Goal: Task Accomplishment & Management: Manage account settings

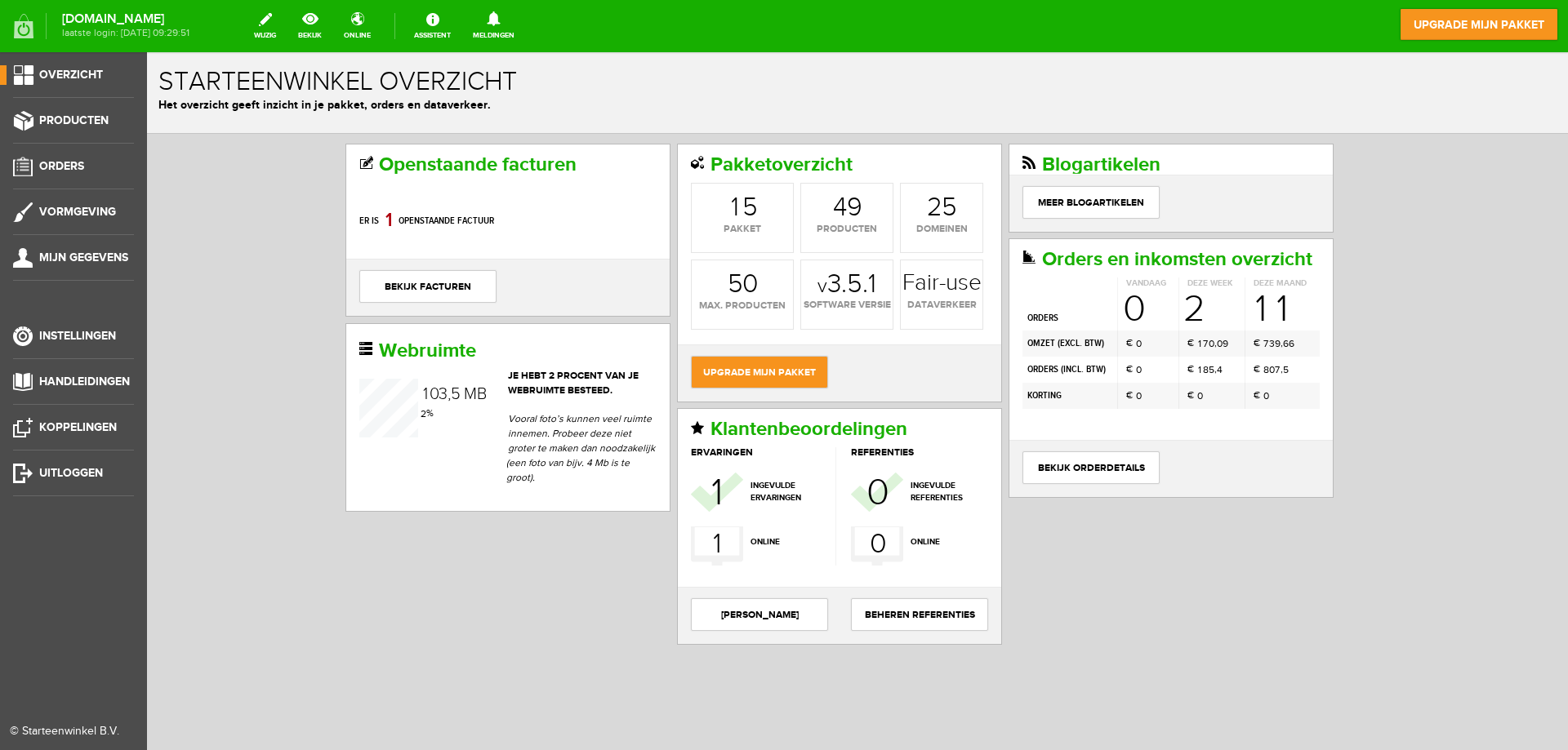
click at [51, 154] on ul "Overzicht Producten Orders Vormgeving Mijn gegevens Instellingen Handleidingen …" at bounding box center [73, 427] width 147 height 750
click at [51, 161] on span "Orders" at bounding box center [61, 166] width 45 height 14
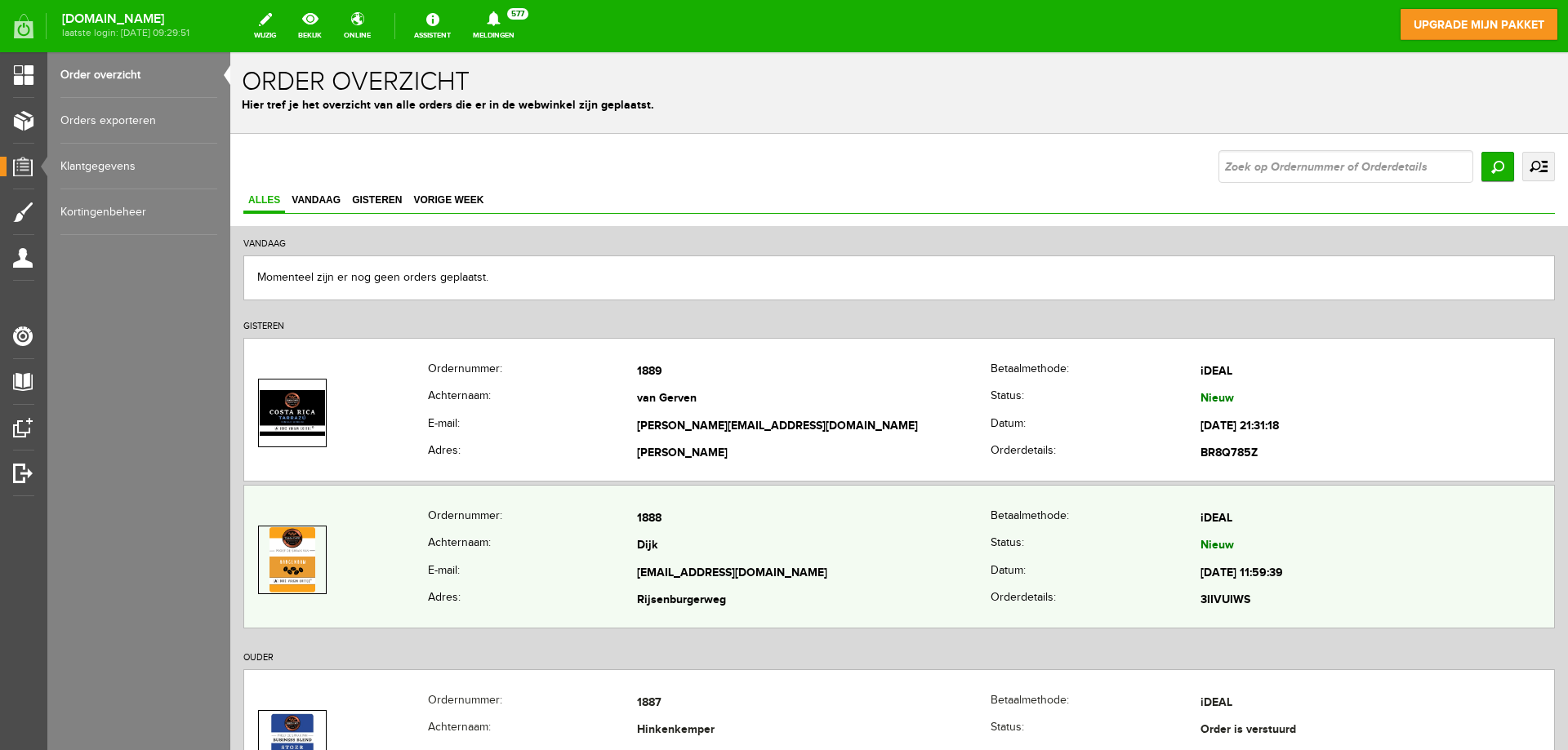
scroll to position [82, 0]
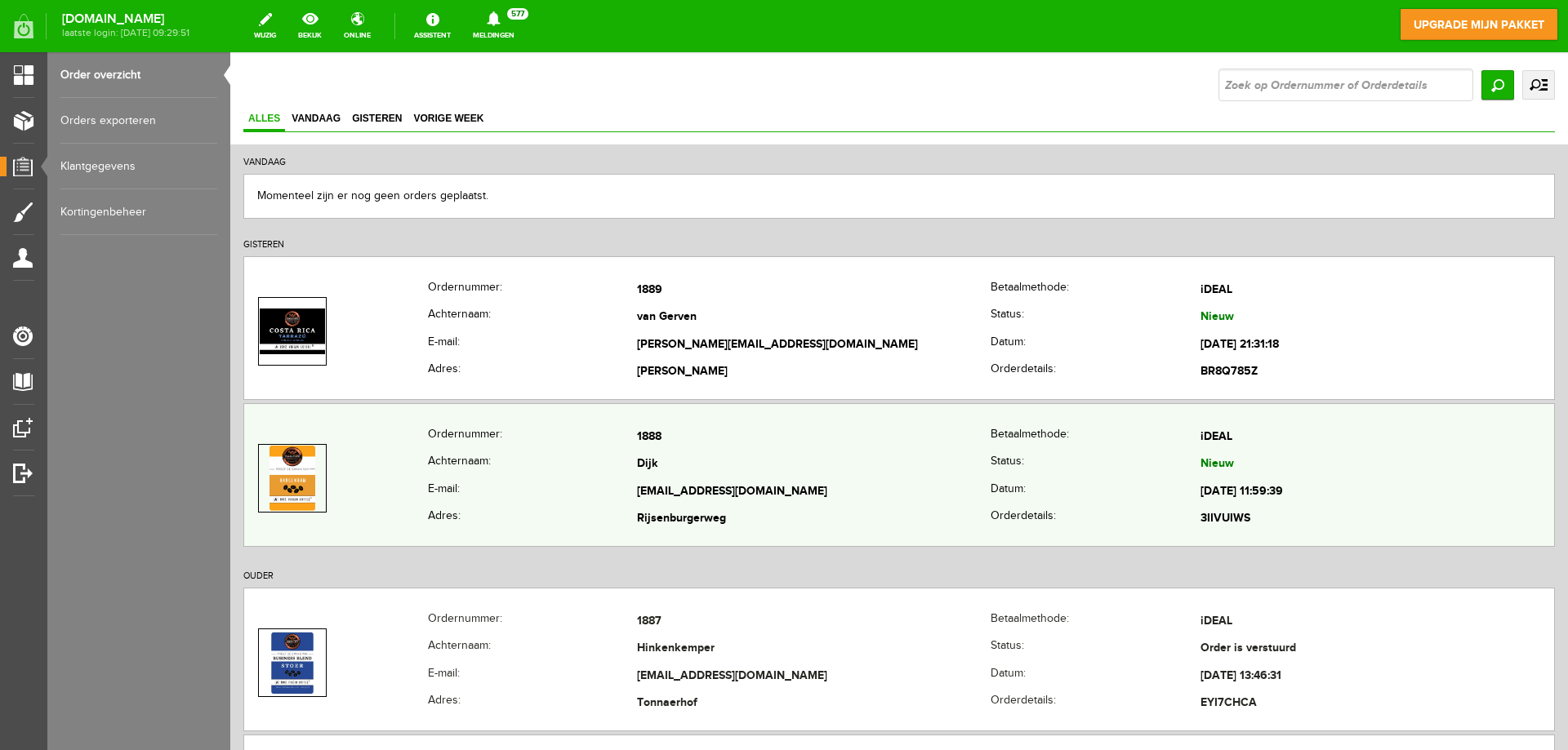
click at [806, 474] on td "Dijk" at bounding box center [813, 465] width 353 height 27
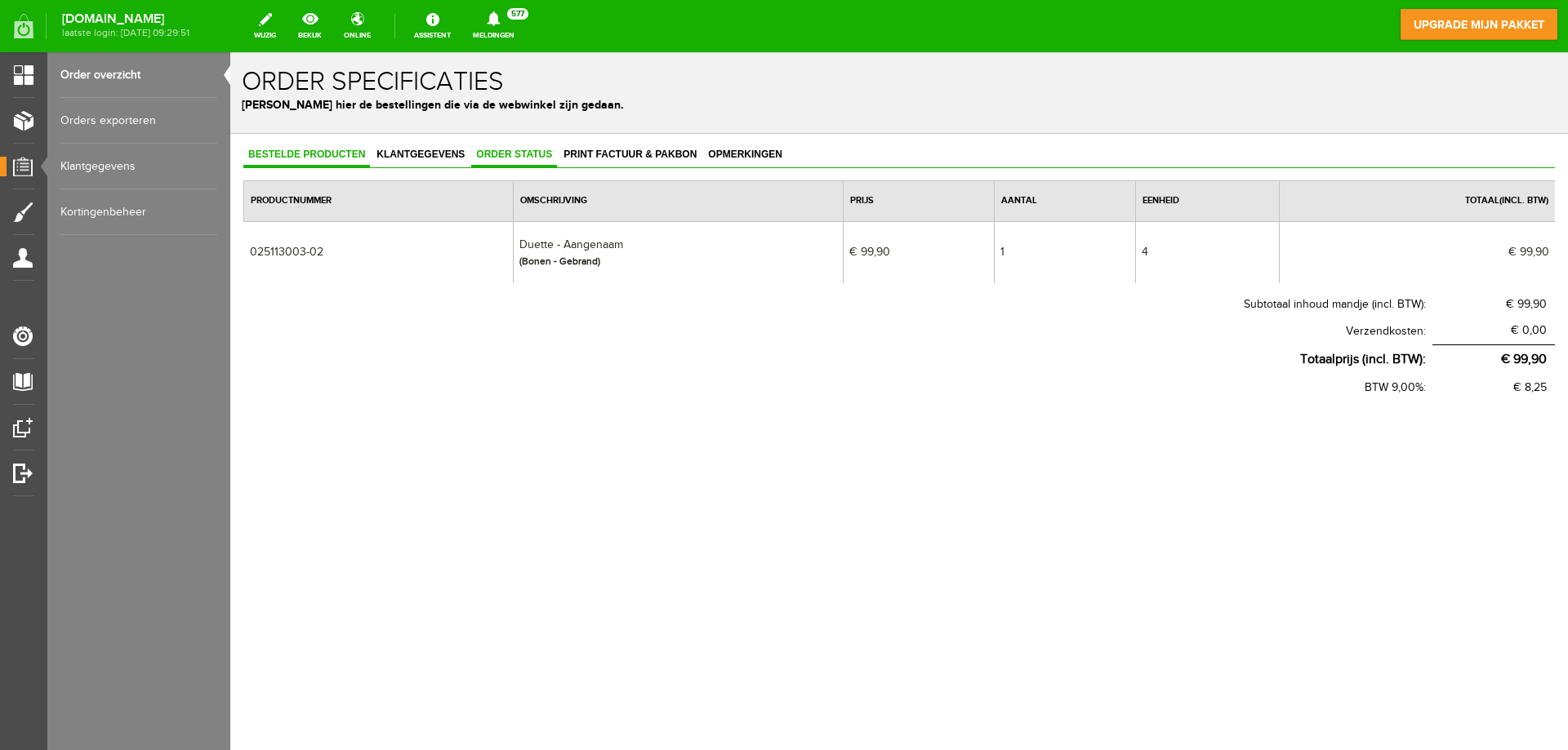
click at [522, 148] on span "Order status" at bounding box center [514, 154] width 86 height 12
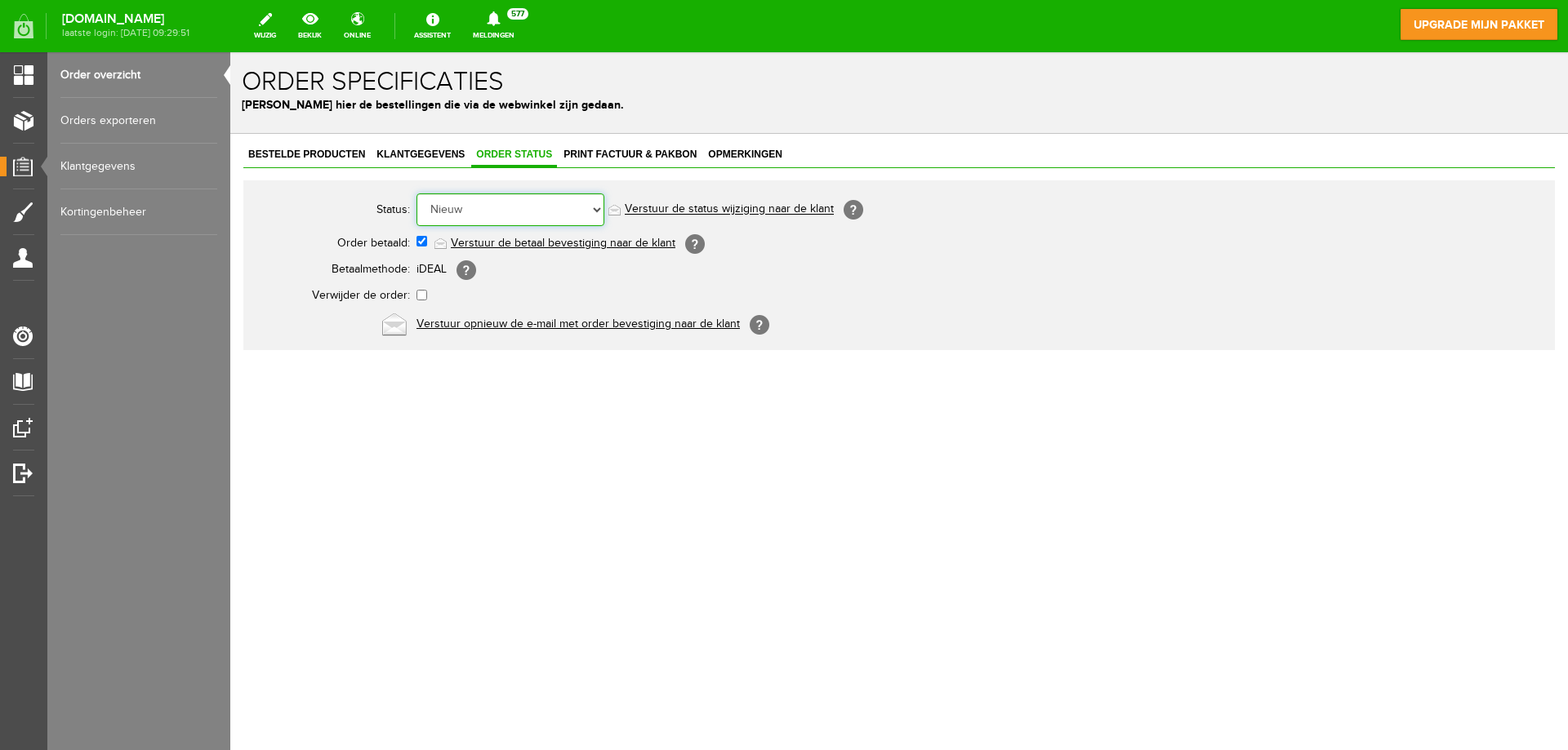
click at [520, 206] on select "Order niet afgerond Nieuw Order in behandeling Wacht op leverancier Wacht op be…" at bounding box center [510, 210] width 188 height 33
select select "2"
click at [416, 194] on select "Order niet afgerond Nieuw Order in behandeling Wacht op leverancier Wacht op be…" at bounding box center [510, 210] width 188 height 33
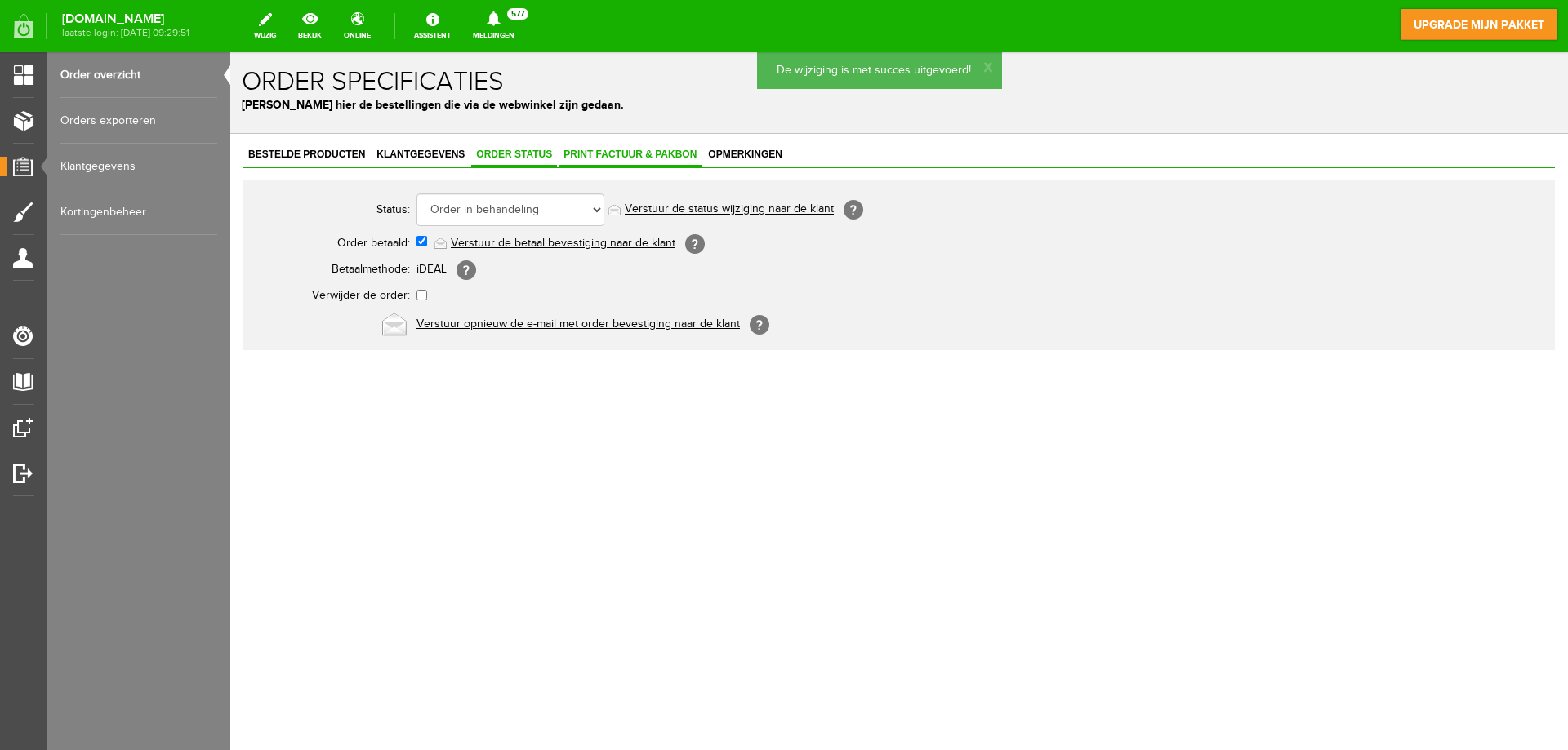
click at [625, 149] on span "Print factuur & pakbon" at bounding box center [629, 154] width 143 height 12
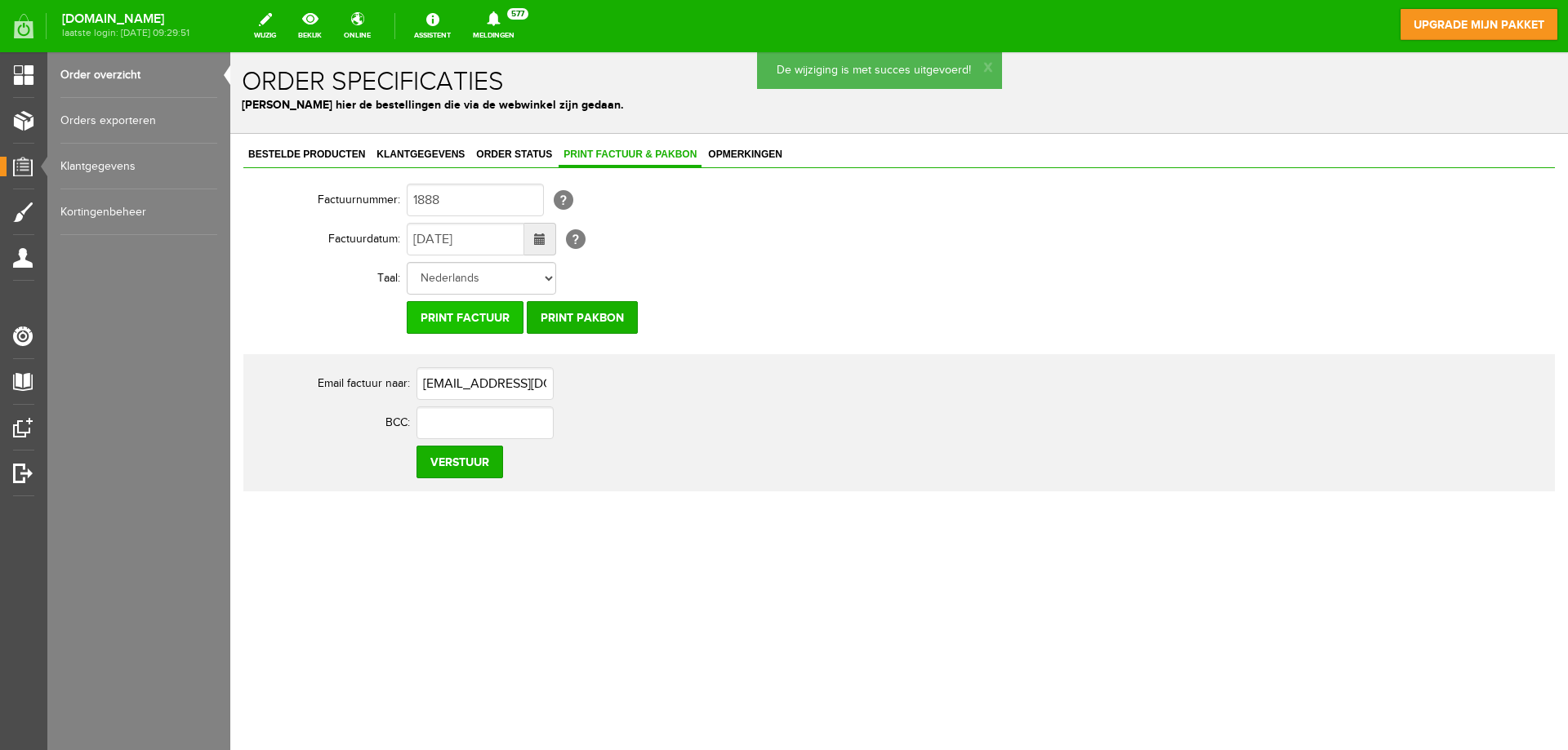
click at [490, 314] on input "Print factuur" at bounding box center [465, 318] width 117 height 33
click at [581, 316] on input "Print pakbon" at bounding box center [582, 318] width 111 height 33
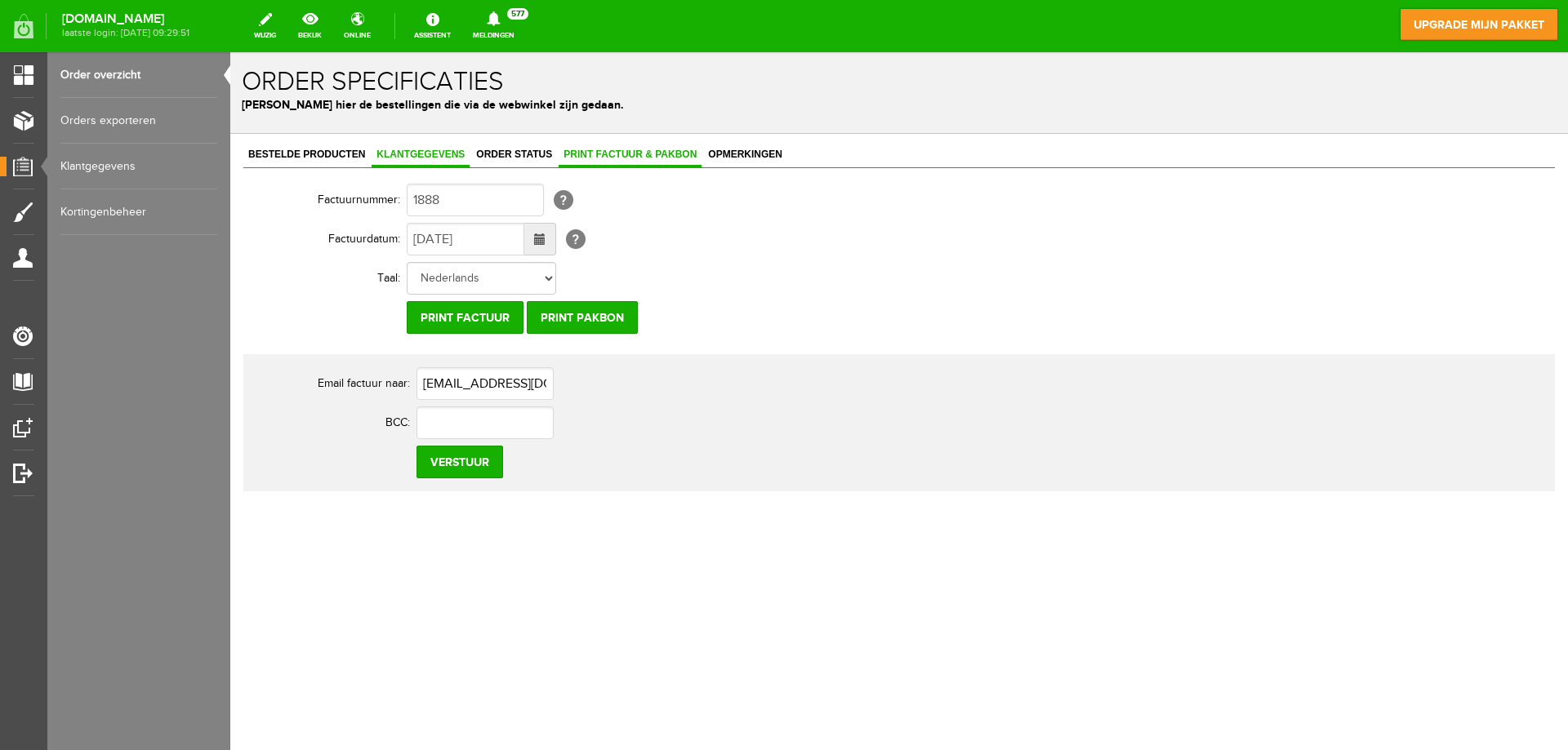
click at [444, 155] on span "Klantgegevens" at bounding box center [421, 154] width 98 height 12
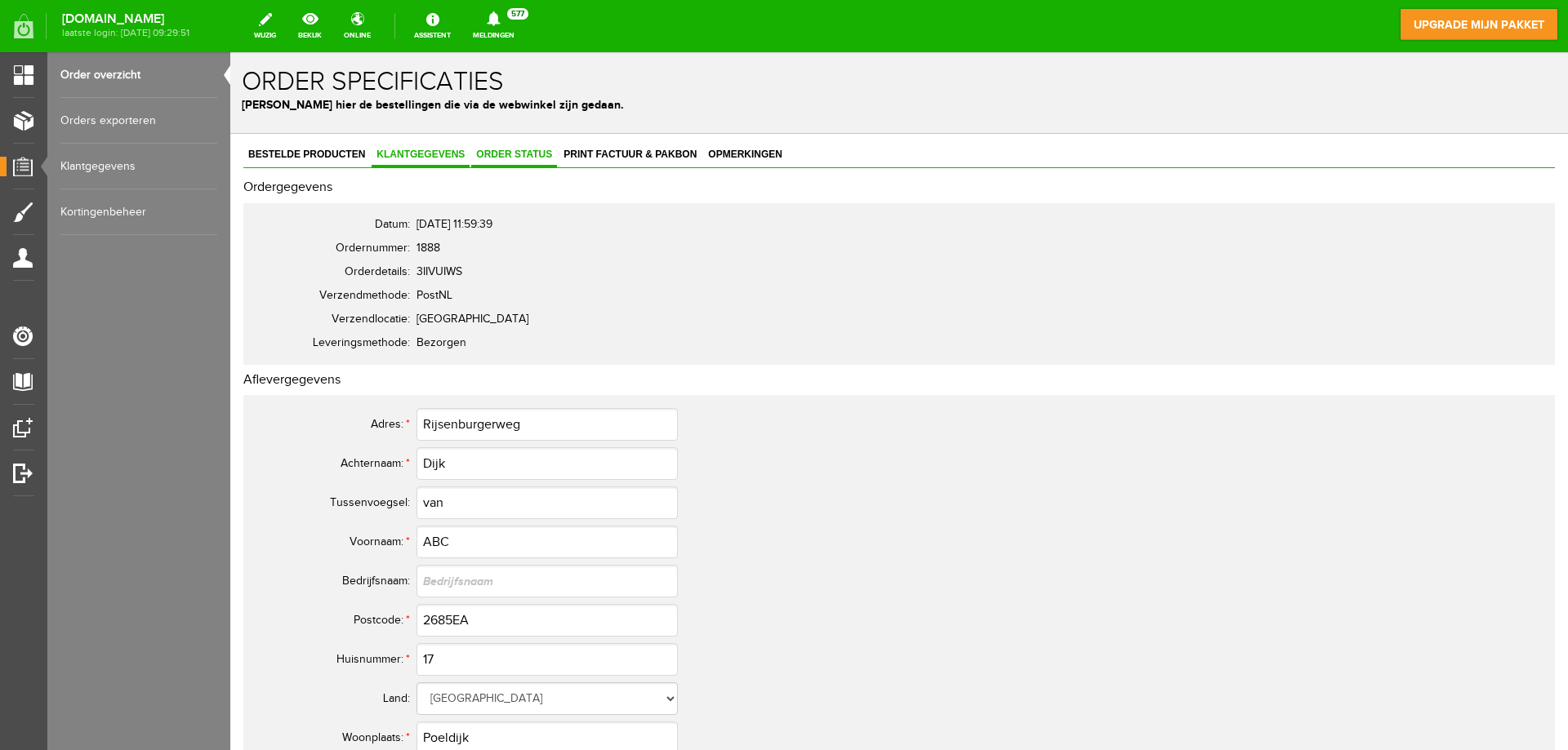
click at [517, 154] on span "Order status" at bounding box center [514, 154] width 86 height 12
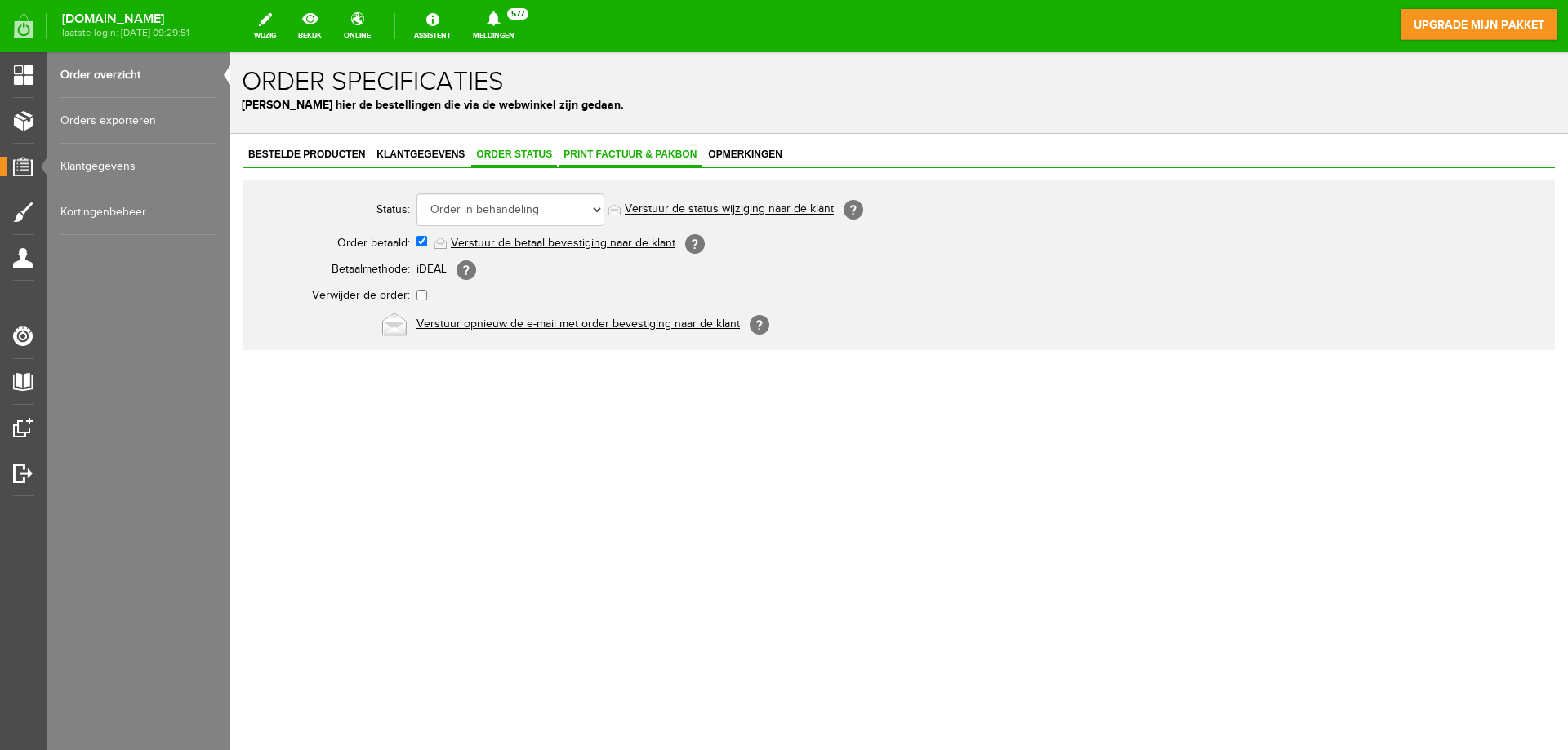
click at [610, 156] on span "Print factuur & pakbon" at bounding box center [629, 154] width 143 height 12
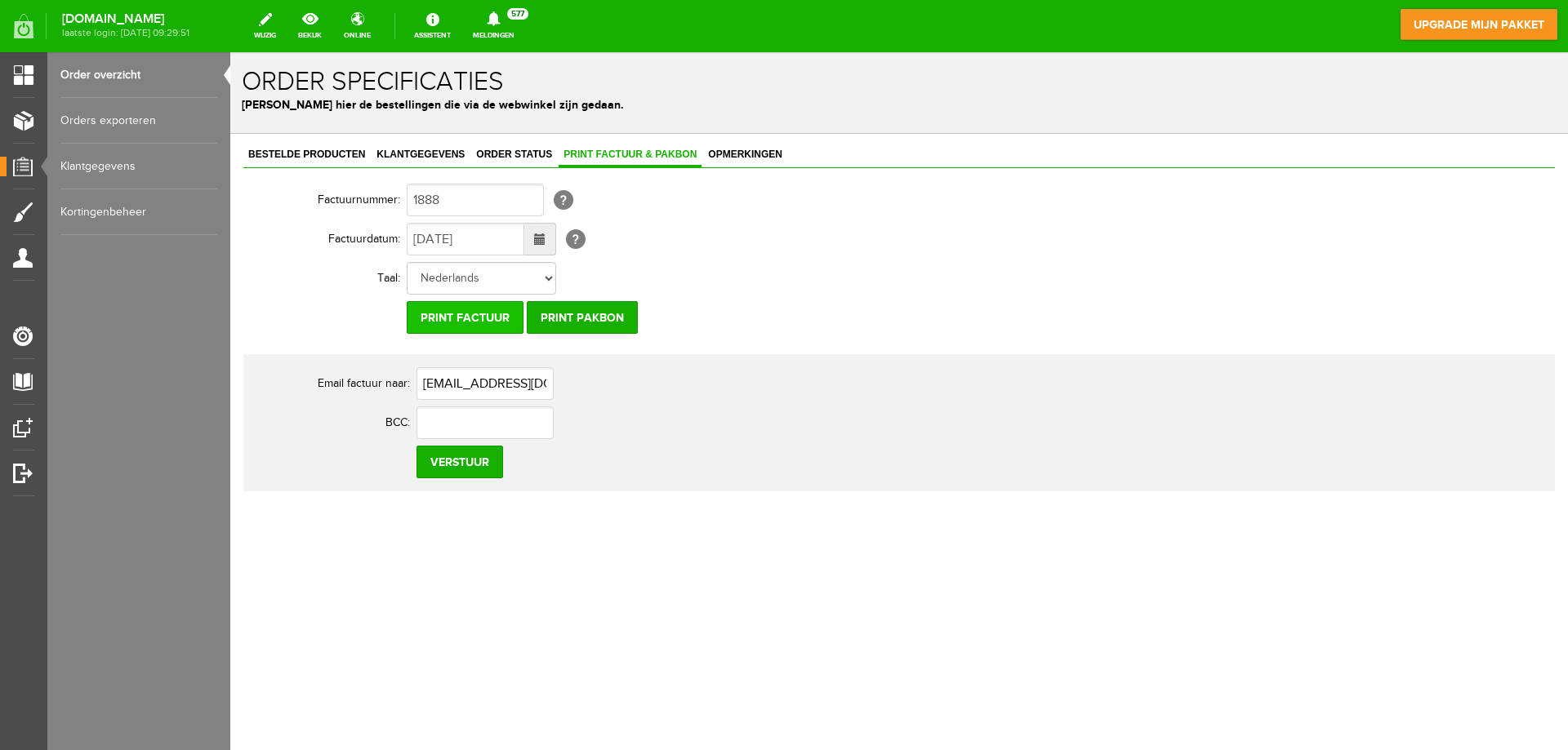
click at [463, 315] on input "Print factuur" at bounding box center [465, 318] width 117 height 33
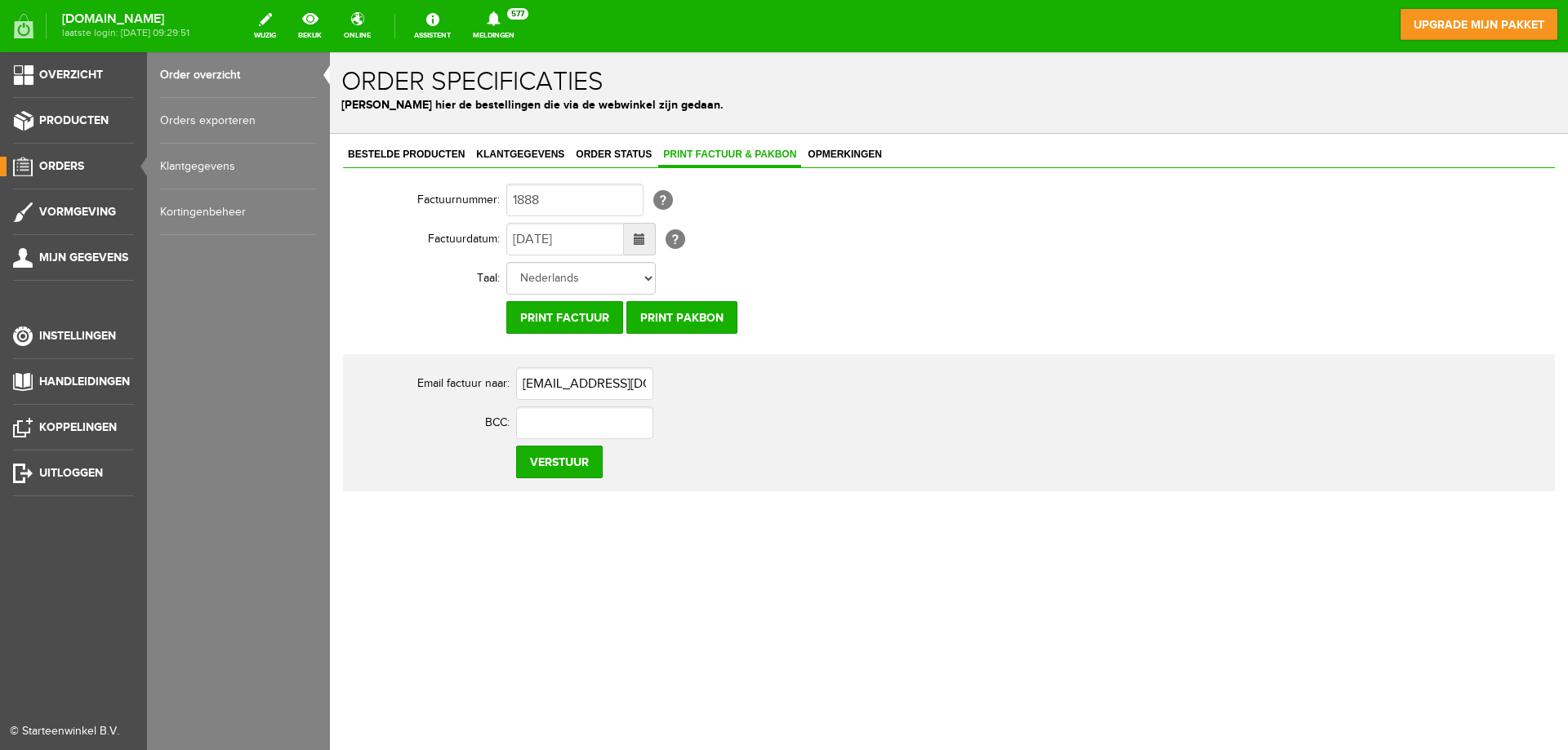
click at [58, 158] on link "Orders" at bounding box center [66, 167] width 134 height 20
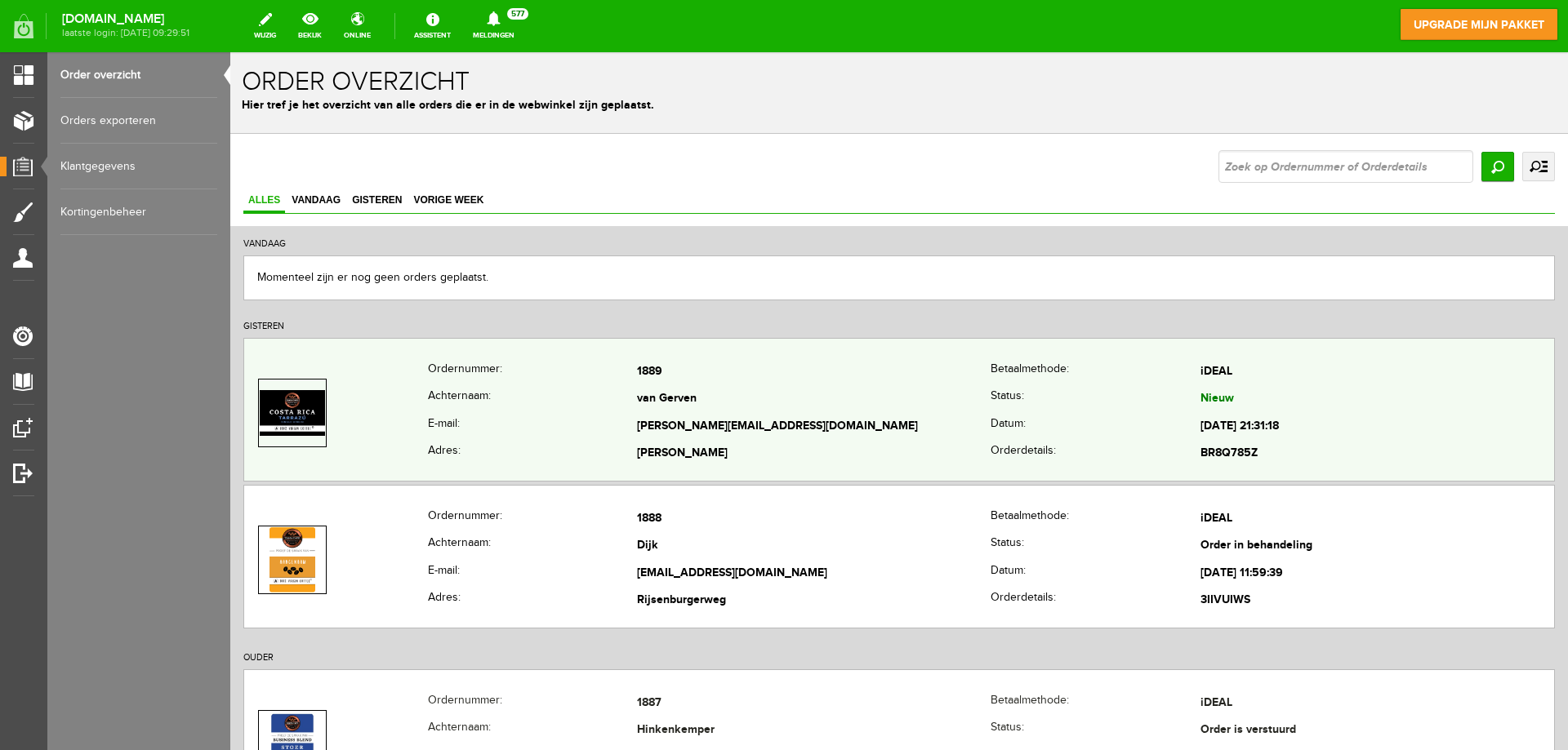
click at [745, 390] on td "van Gerven" at bounding box center [813, 400] width 353 height 27
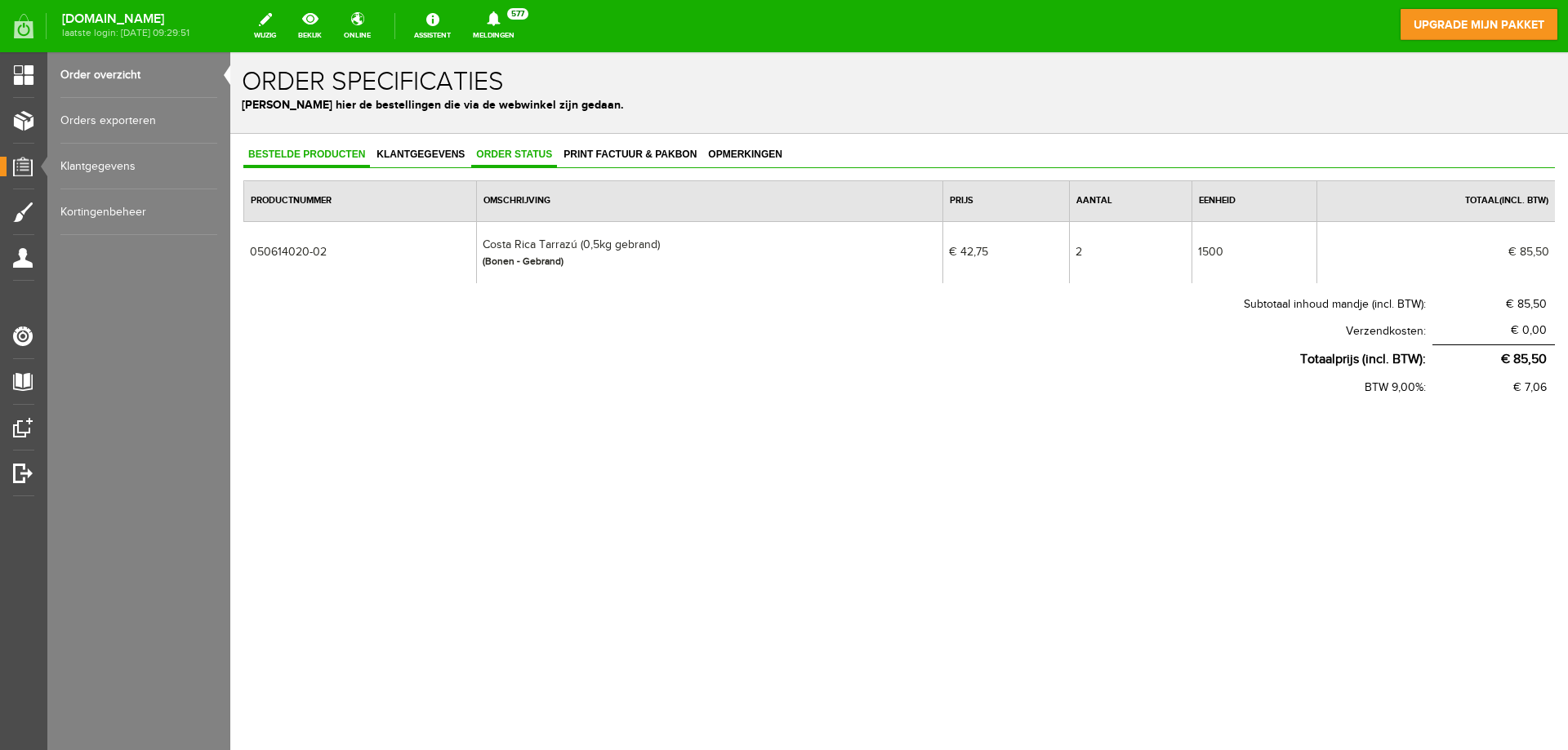
click at [518, 155] on span "Order status" at bounding box center [514, 154] width 86 height 12
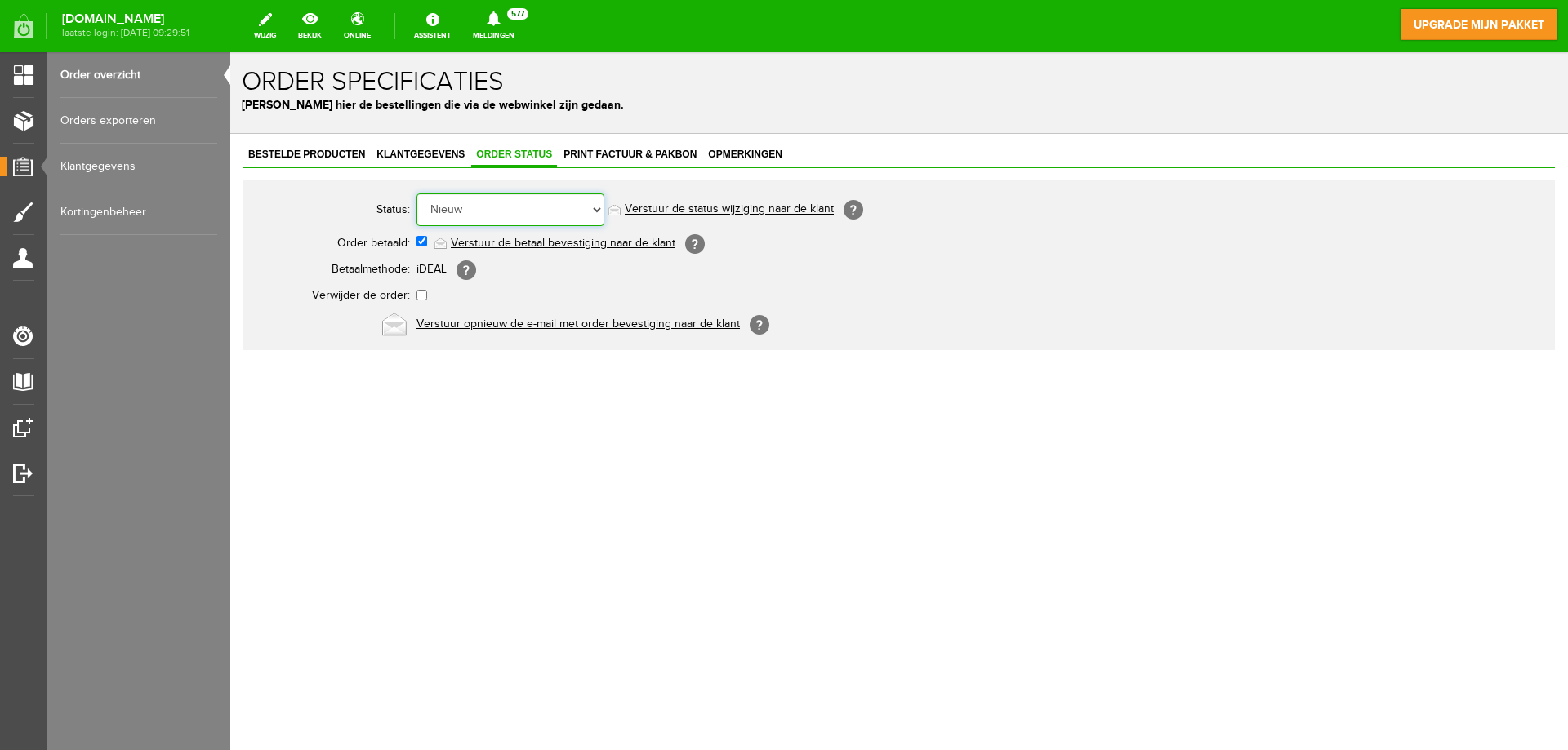
click at [497, 210] on select "Order niet afgerond Nieuw Order in behandeling Wacht op leverancier Wacht op be…" at bounding box center [510, 210] width 188 height 33
select select "2"
click at [416, 194] on select "Order niet afgerond Nieuw Order in behandeling Wacht op leverancier Wacht op be…" at bounding box center [510, 210] width 188 height 33
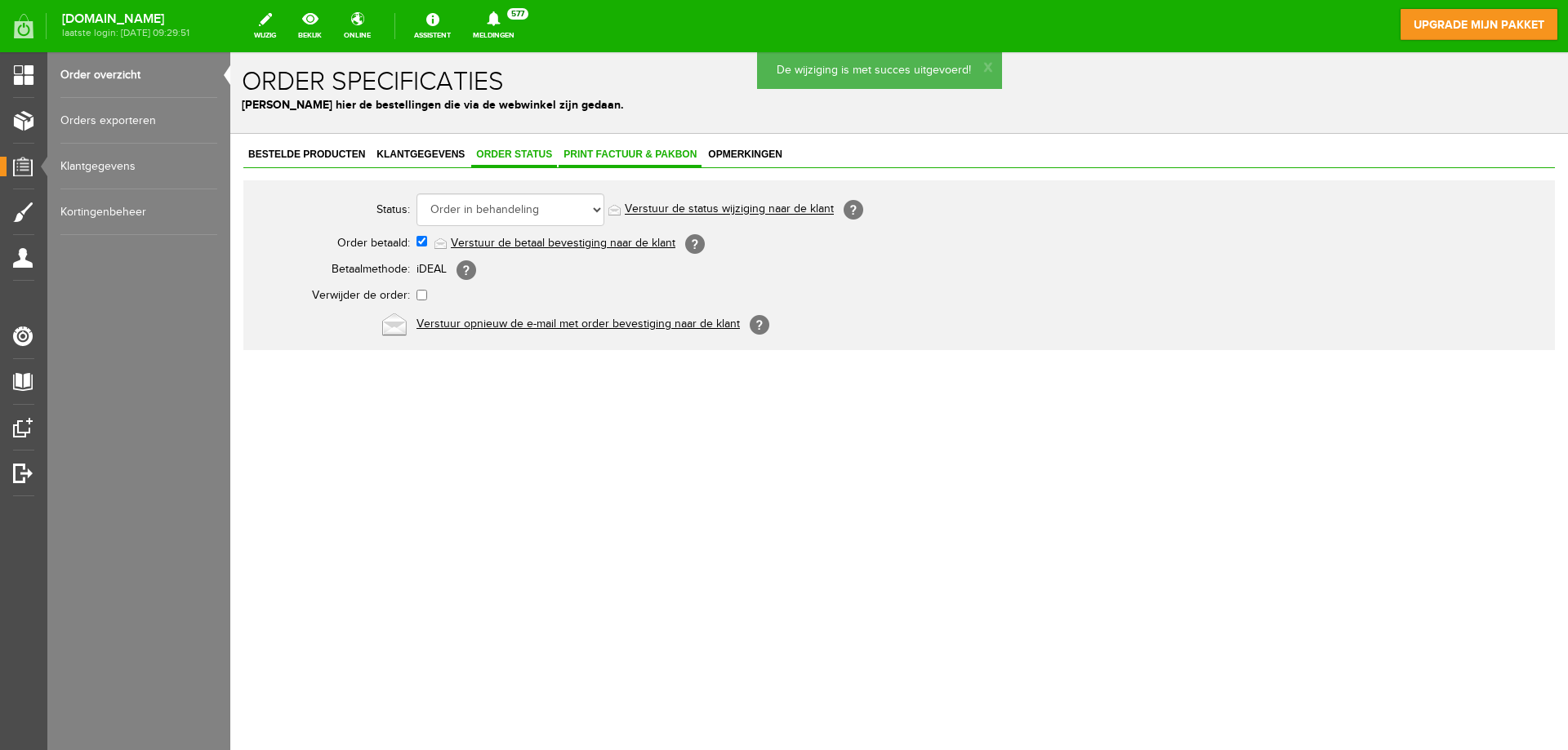
click at [657, 150] on span "Print factuur & pakbon" at bounding box center [629, 154] width 143 height 12
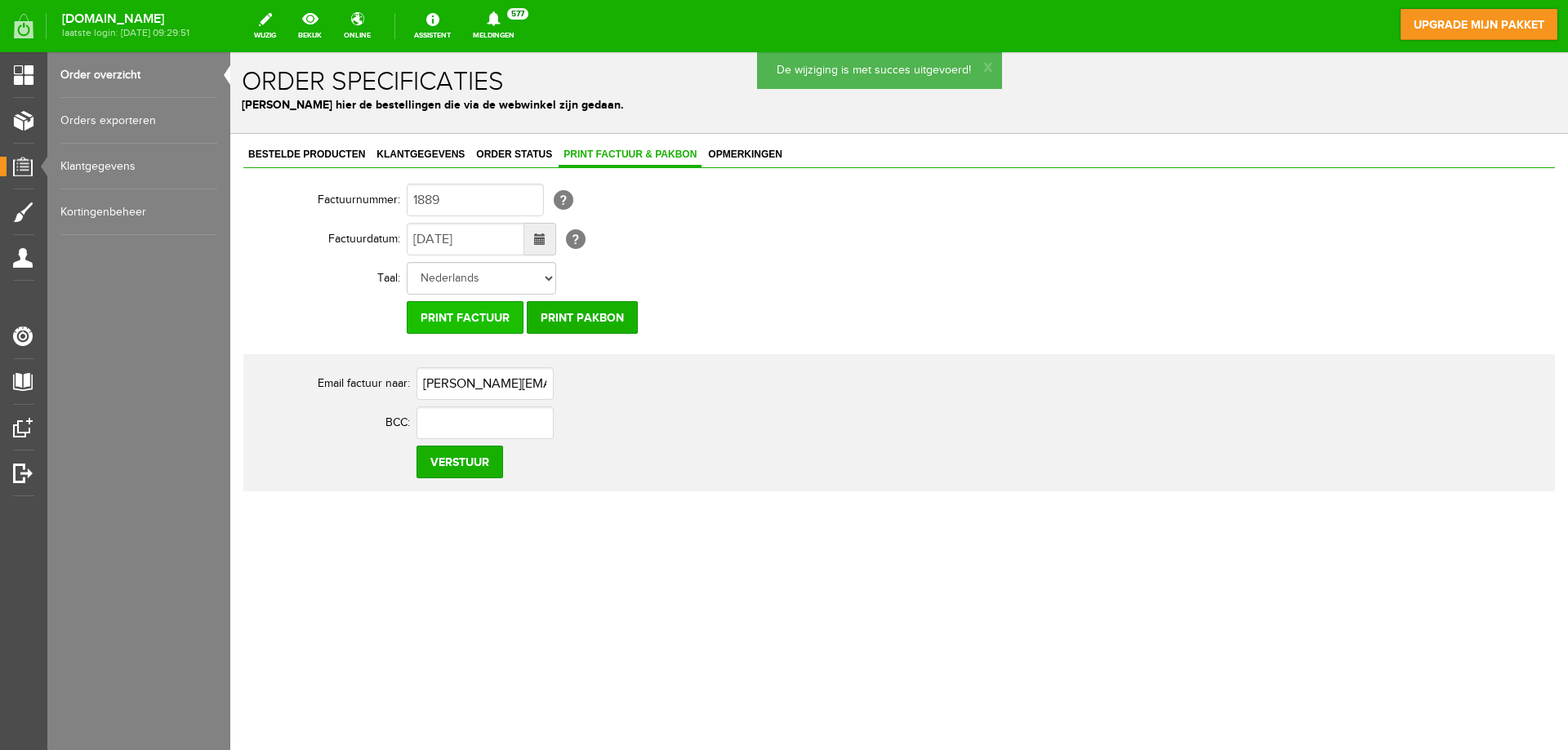
click at [481, 318] on input "Print factuur" at bounding box center [465, 318] width 117 height 33
click at [596, 306] on input "Print pakbon" at bounding box center [582, 318] width 111 height 33
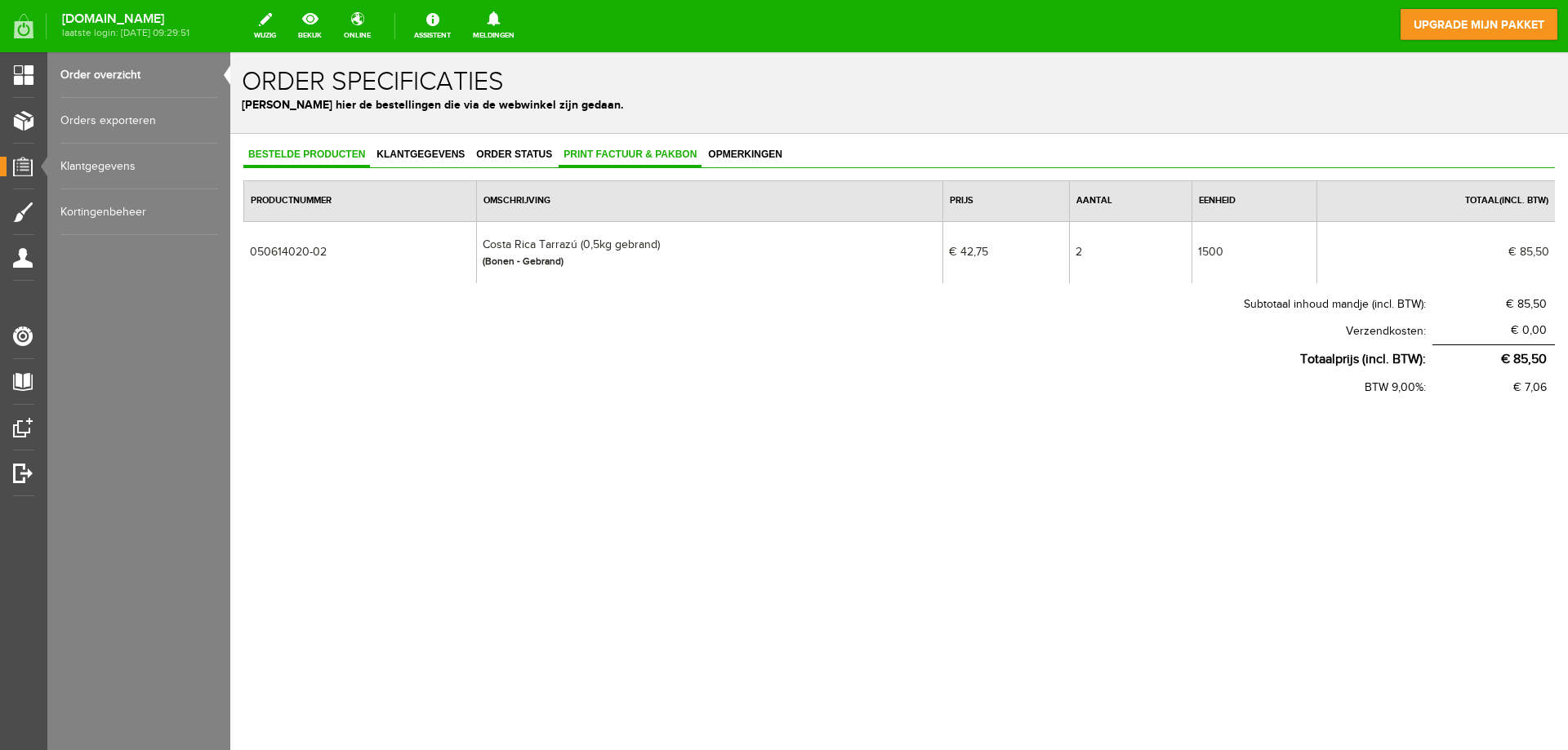
click at [617, 153] on span "Print factuur & pakbon" at bounding box center [629, 154] width 143 height 12
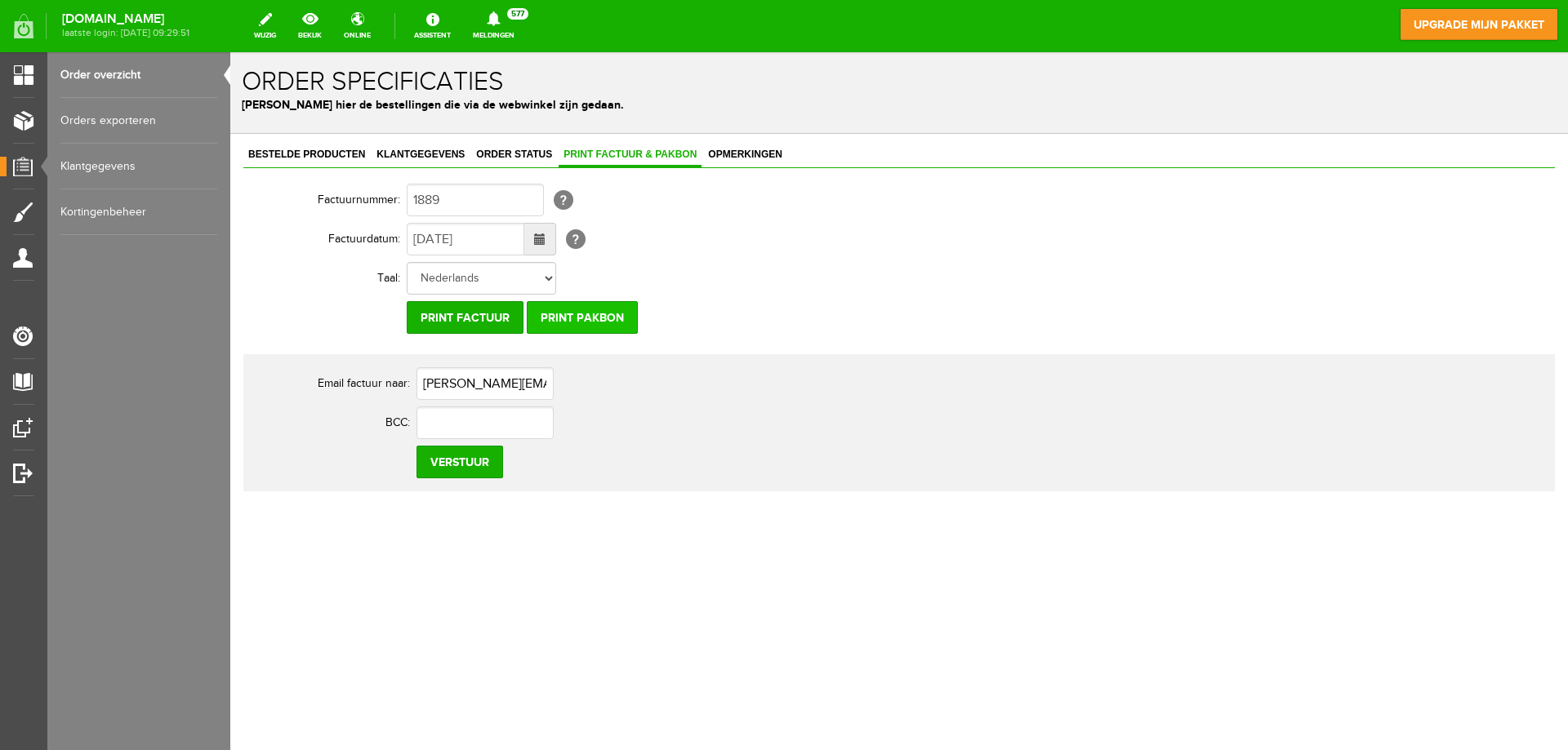
click at [598, 312] on input "Print pakbon" at bounding box center [582, 318] width 111 height 33
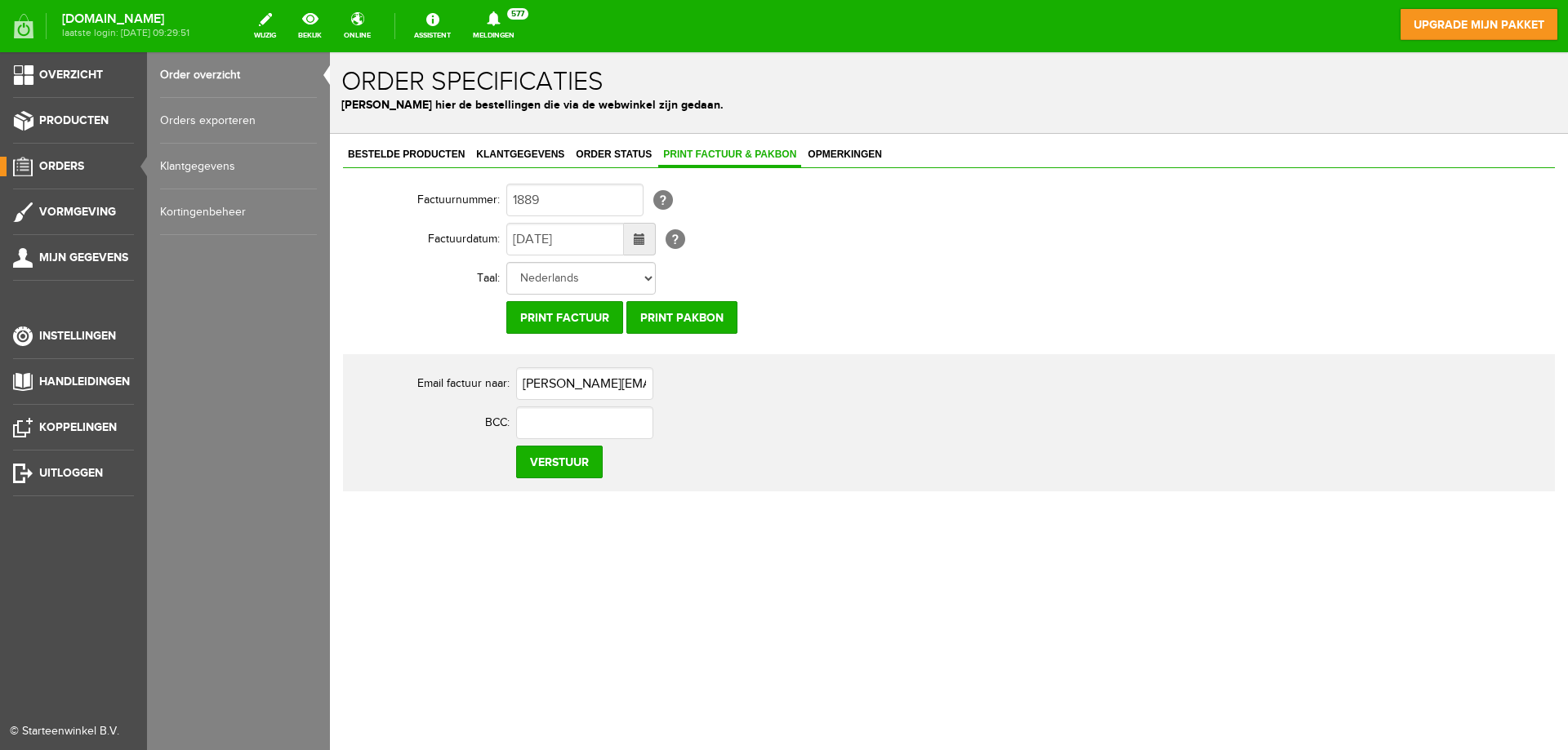
click at [55, 157] on link "Orders" at bounding box center [66, 167] width 134 height 20
